Goal: Task Accomplishment & Management: Manage account settings

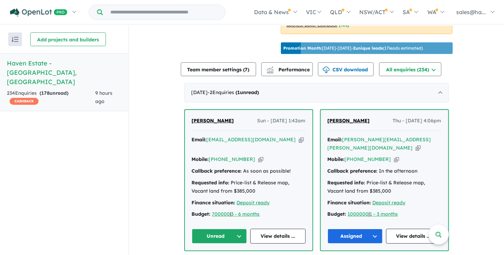
scroll to position [241, 0]
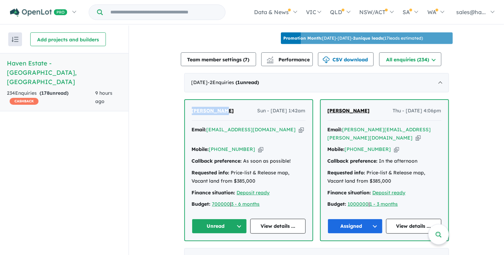
drag, startPoint x: 230, startPoint y: 108, endPoint x: 188, endPoint y: 102, distance: 42.4
click at [188, 102] on div "[PERSON_NAME] Sun - [DATE] 1:42am Email: [EMAIL_ADDRESS][DOMAIN_NAME] Copied! M…" at bounding box center [249, 170] width 128 height 140
drag, startPoint x: 188, startPoint y: 102, endPoint x: 209, endPoint y: 110, distance: 22.9
copy span "[PERSON_NAME]"
click at [258, 146] on icon "button" at bounding box center [260, 149] width 5 height 7
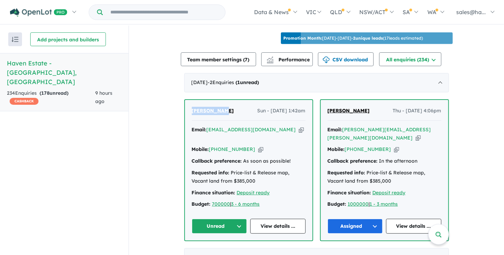
copy span "[PERSON_NAME]"
click at [299, 126] on icon "button" at bounding box center [301, 129] width 5 height 7
copy span "[PERSON_NAME]"
click at [273, 218] on link "View details ..." at bounding box center [277, 225] width 55 height 15
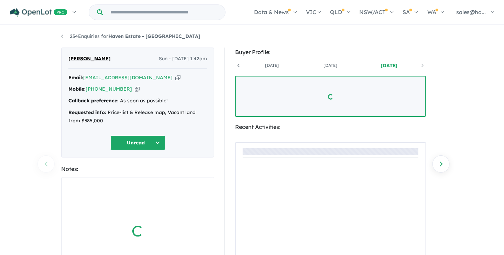
scroll to position [0, 51]
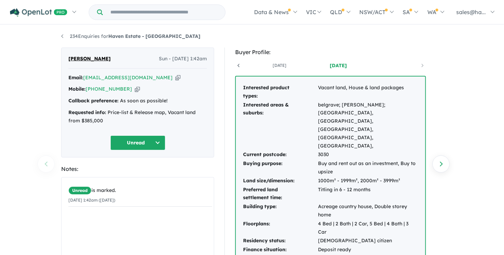
click at [158, 141] on button "Unread" at bounding box center [137, 142] width 55 height 15
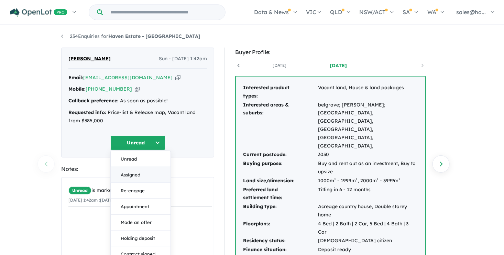
click at [141, 173] on button "Assigned" at bounding box center [141, 175] width 60 height 16
